Goal: Task Accomplishment & Management: Complete application form

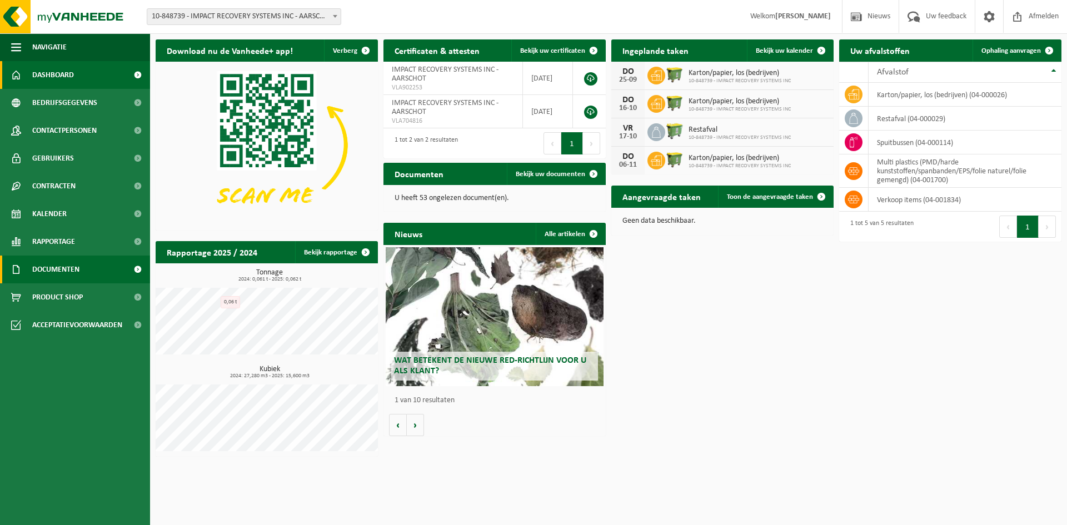
click at [61, 268] on span "Documenten" at bounding box center [55, 270] width 47 height 28
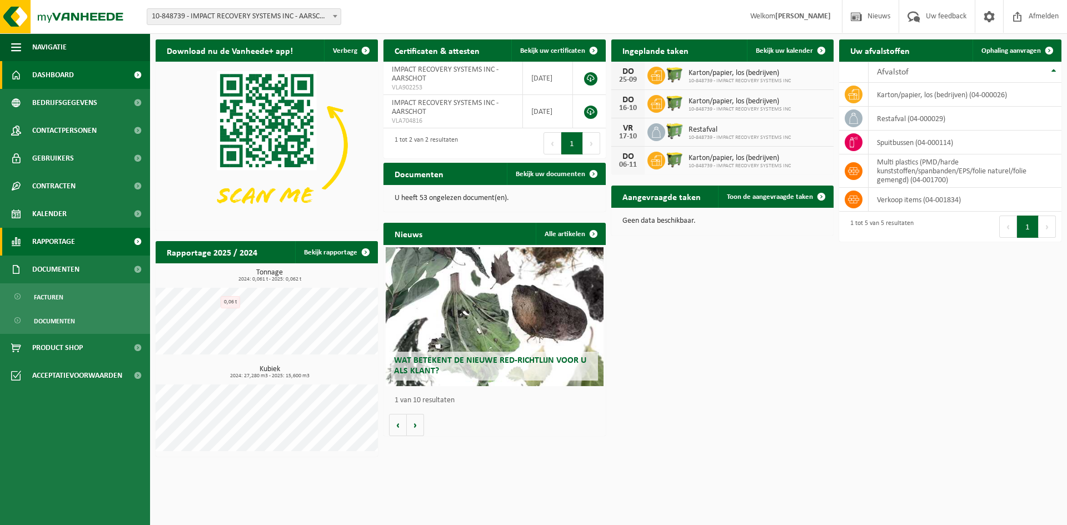
click at [59, 242] on span "Rapportage" at bounding box center [53, 242] width 43 height 28
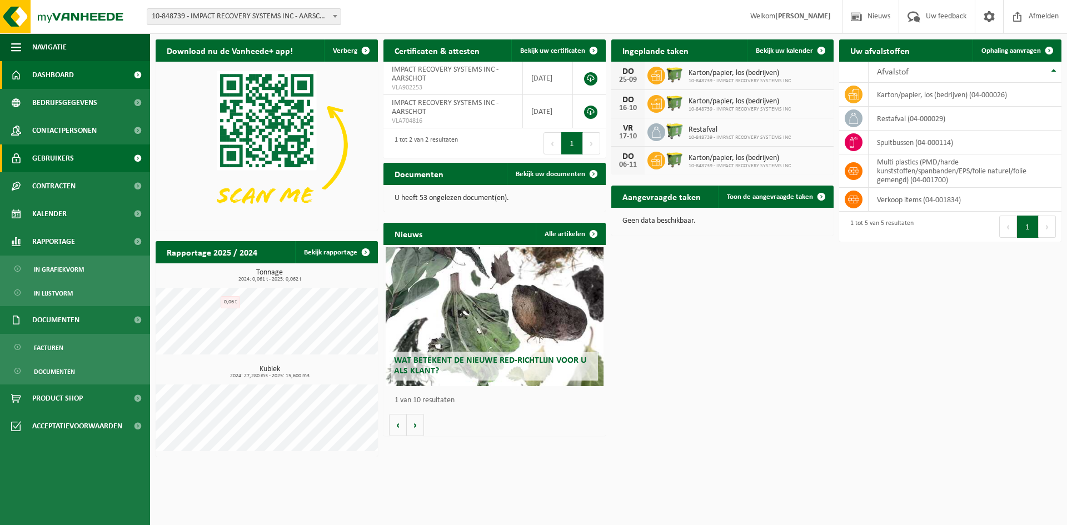
click at [74, 161] on link "Gebruikers" at bounding box center [75, 158] width 150 height 28
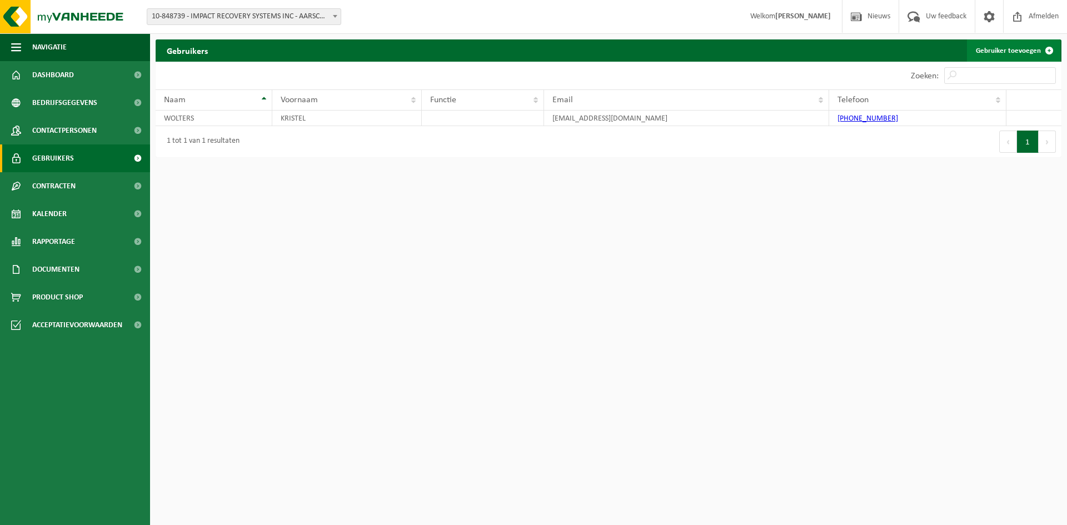
click at [1019, 48] on link "Gebruiker toevoegen" at bounding box center [1013, 50] width 93 height 22
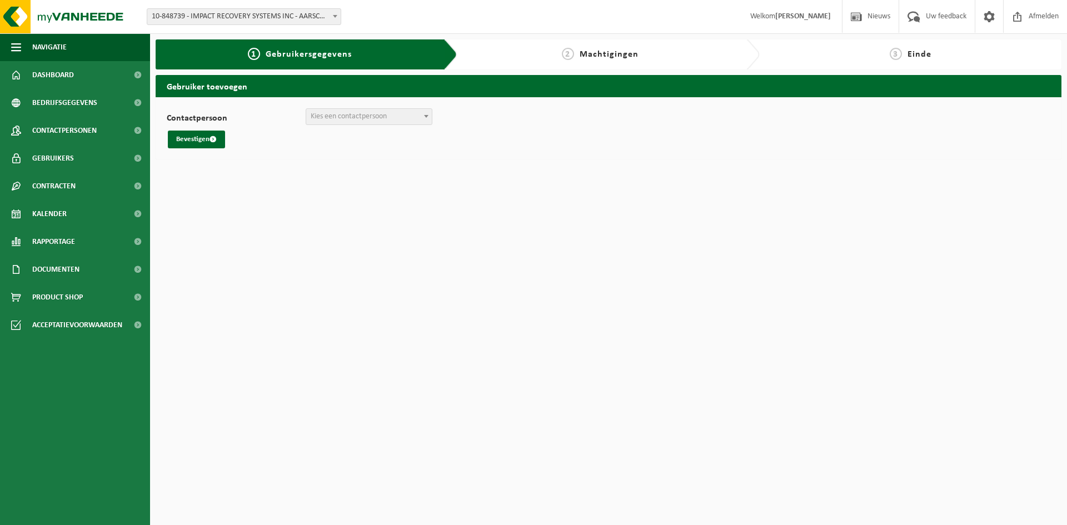
click at [386, 117] on span "Kies een contactpersoon" at bounding box center [349, 116] width 76 height 8
select select "0"
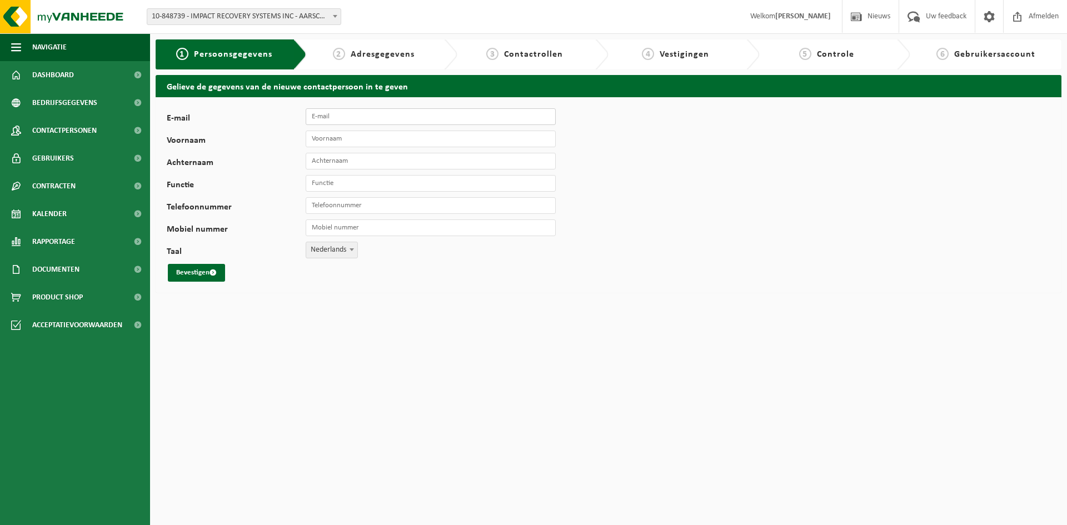
click at [367, 114] on input "E-mail" at bounding box center [431, 116] width 250 height 17
type input "M"
